Goal: Find specific page/section: Find specific page/section

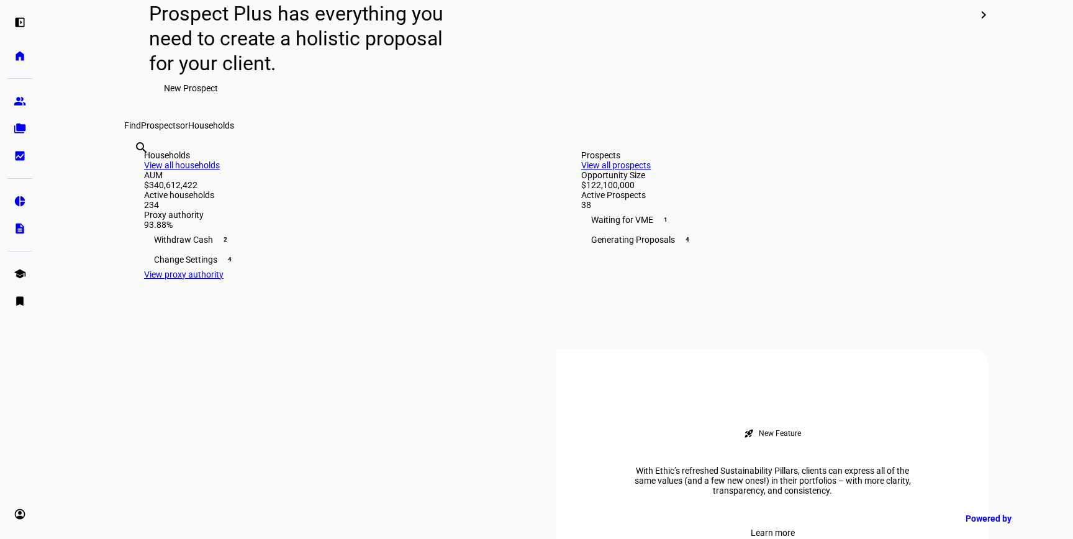
scroll to position [191, 0]
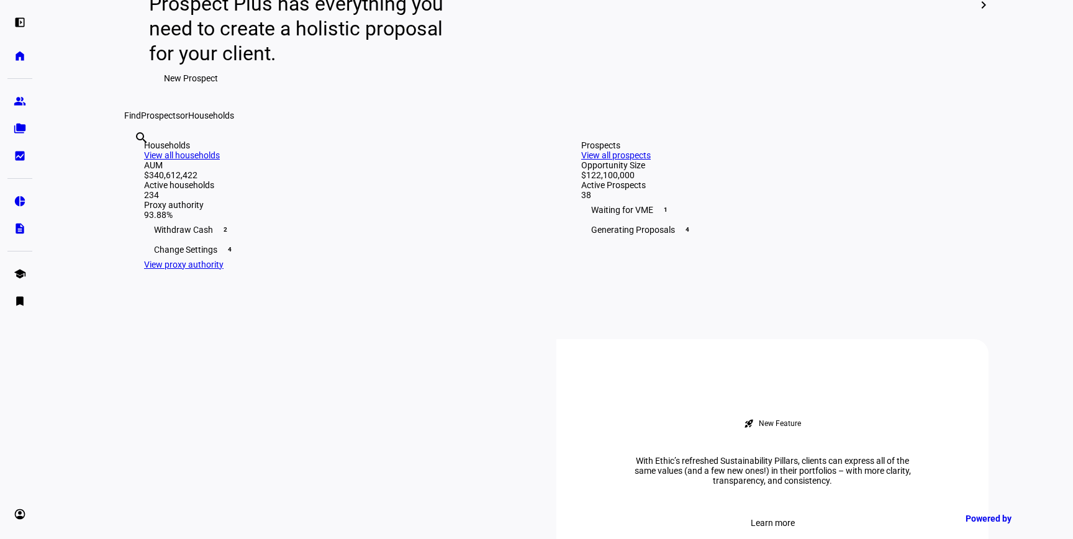
click at [625, 150] on div "Prospects" at bounding box center [775, 145] width 388 height 10
click at [651, 160] on link "View all prospects" at bounding box center [616, 155] width 70 height 10
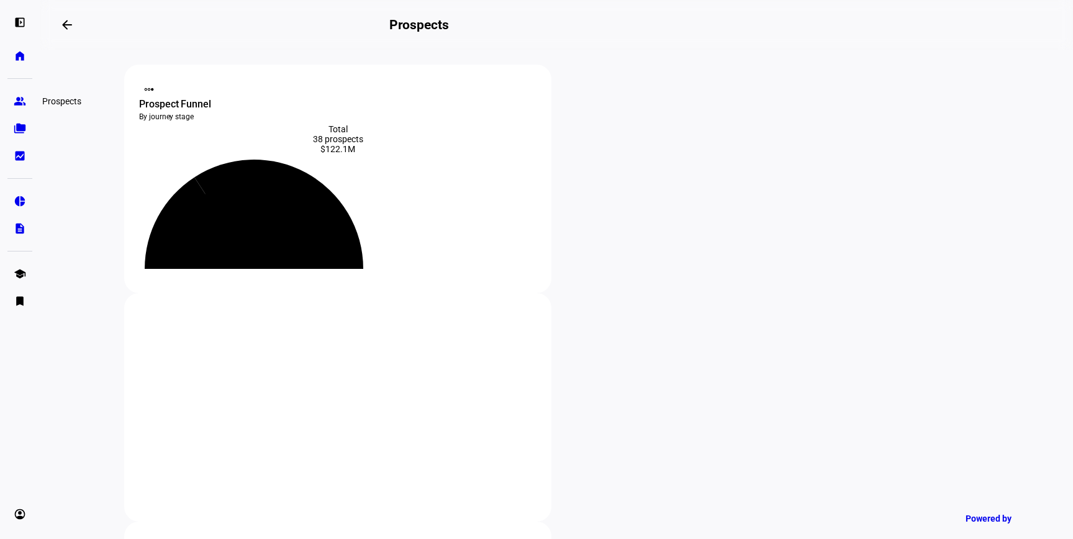
click at [22, 106] on eth-mat-symbol "group" at bounding box center [20, 101] width 12 height 12
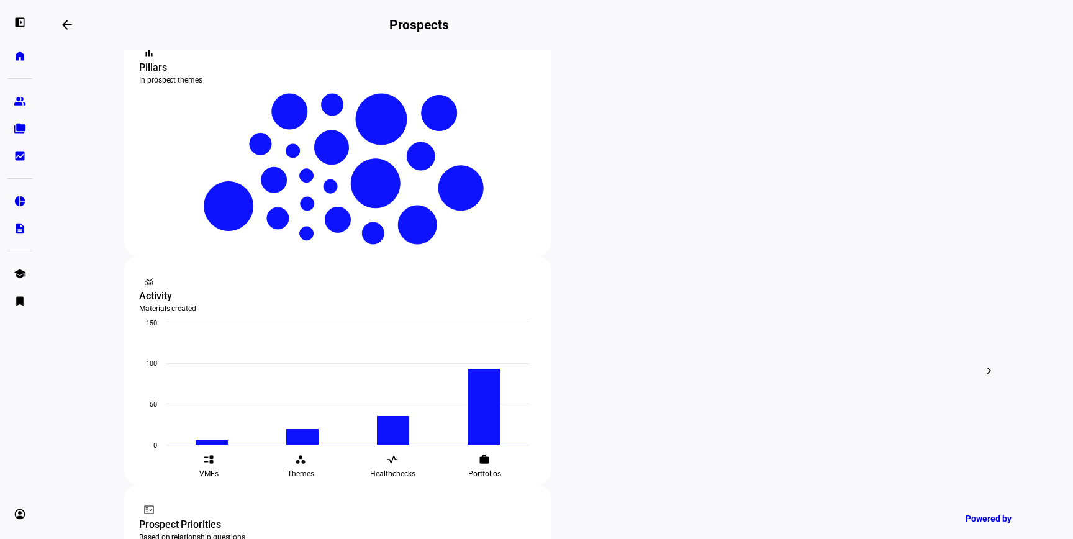
scroll to position [270, 0]
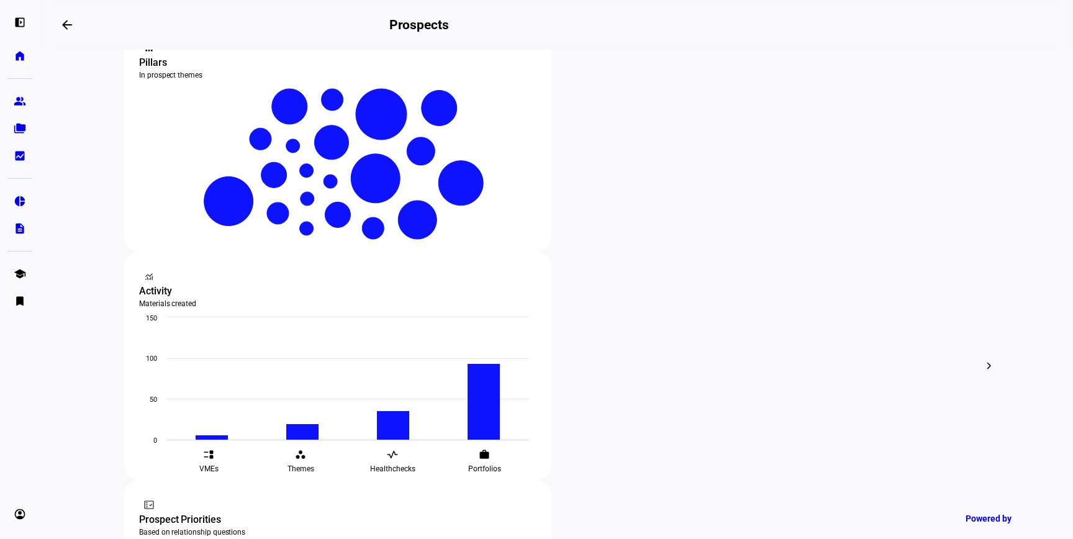
type input "shi"
